Goal: Task Accomplishment & Management: Manage account settings

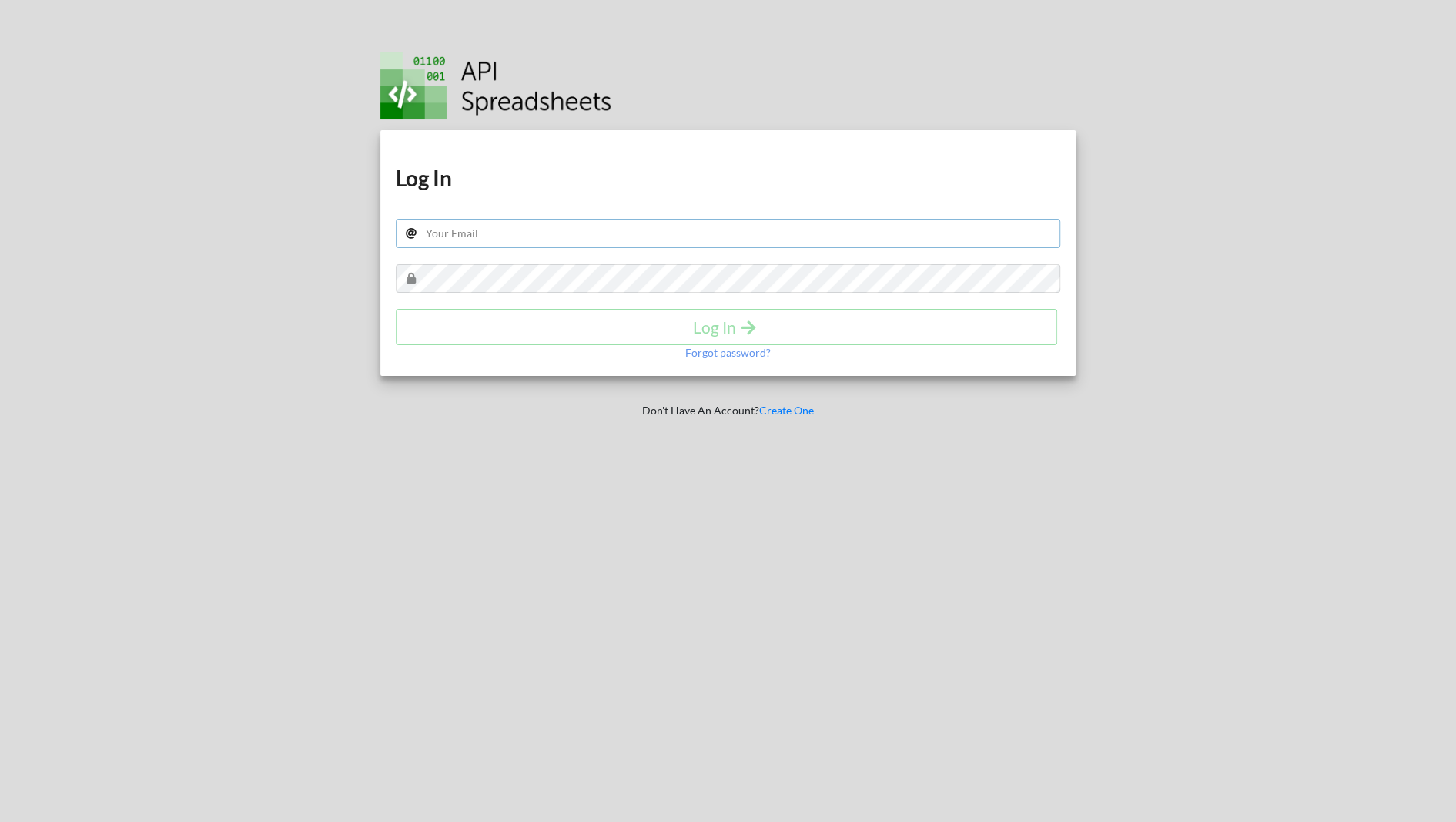
click at [519, 243] on input "text" at bounding box center [727, 233] width 664 height 29
click at [505, 235] on input "text" at bounding box center [727, 233] width 664 height 29
type input "j"
type input "gw@ppbw.pl"
click at [733, 333] on h4 "Log In" at bounding box center [726, 327] width 629 height 19
